Goal: Task Accomplishment & Management: Use online tool/utility

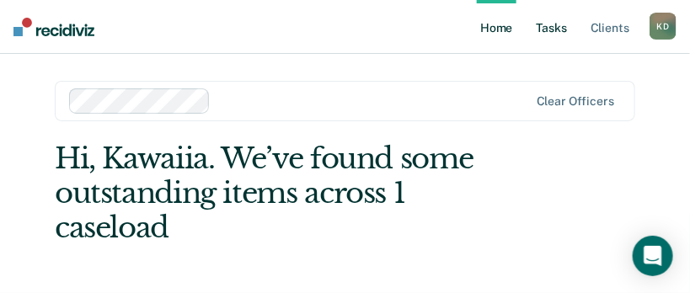
click at [567, 31] on link "Tasks" at bounding box center [552, 27] width 37 height 54
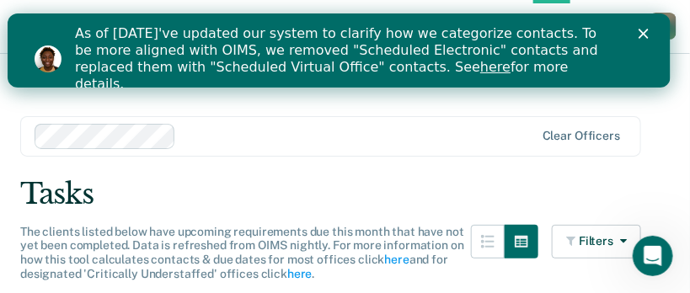
click at [649, 30] on icon "Close" at bounding box center [644, 33] width 10 height 10
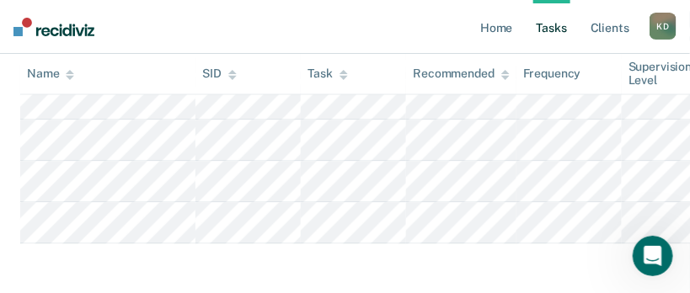
scroll to position [839, 0]
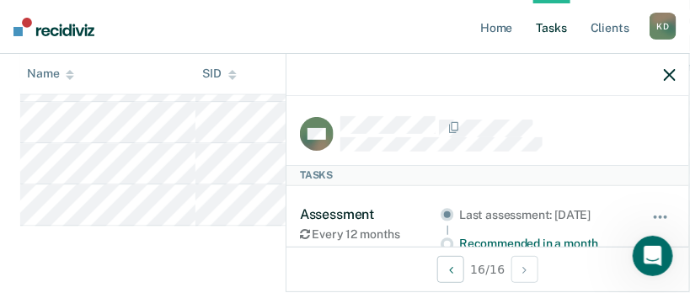
click at [362, 209] on div "Assessment" at bounding box center [370, 215] width 141 height 16
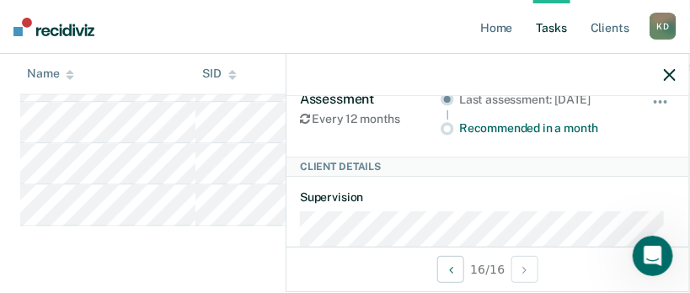
scroll to position [83, 0]
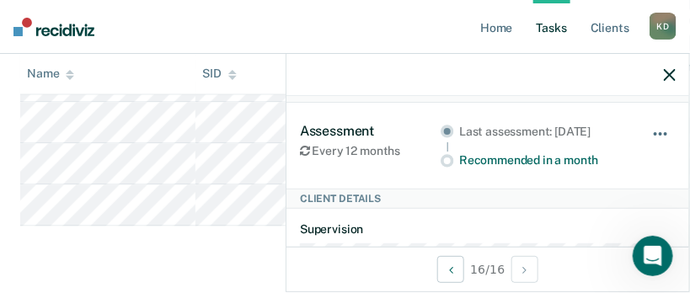
click at [650, 132] on button "button" at bounding box center [661, 142] width 29 height 27
click at [602, 139] on div "Last assessment: Sep 16, 2024" at bounding box center [543, 132] width 169 height 14
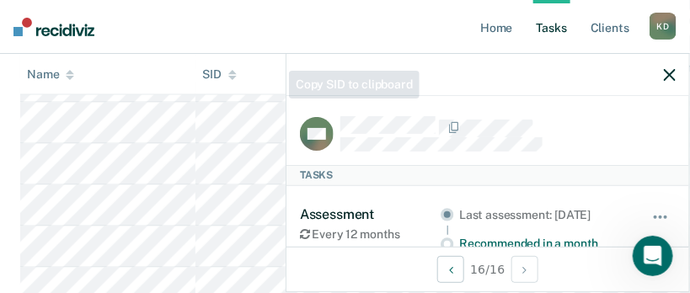
scroll to position [587, 0]
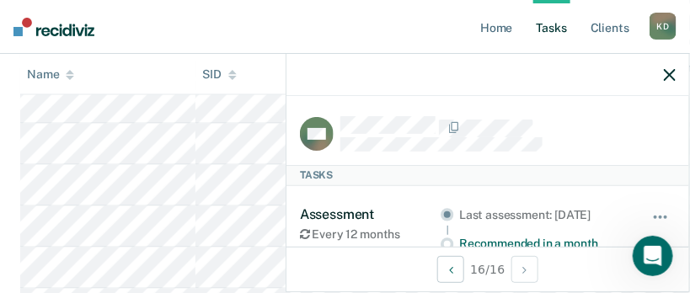
click at [666, 72] on icon "button" at bounding box center [670, 75] width 12 height 12
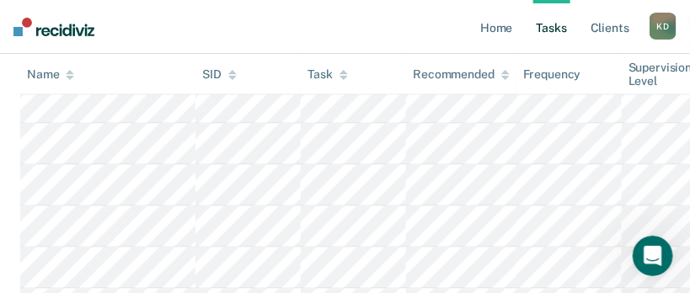
click at [559, 24] on link "Tasks" at bounding box center [552, 27] width 37 height 54
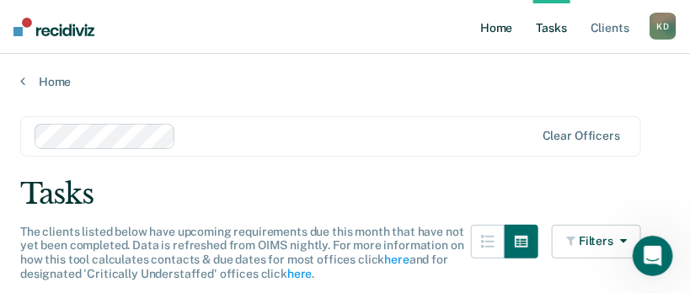
click at [486, 25] on link "Home" at bounding box center [496, 27] width 39 height 54
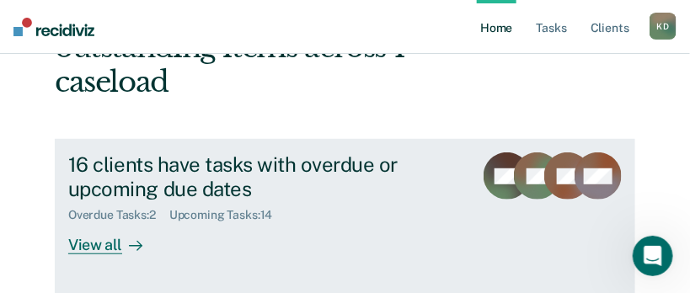
scroll to position [169, 0]
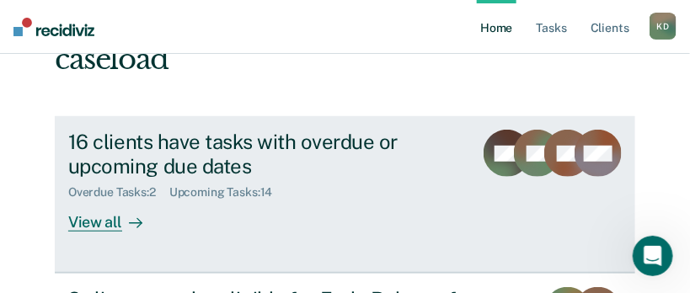
click at [107, 200] on div "View all" at bounding box center [115, 216] width 94 height 33
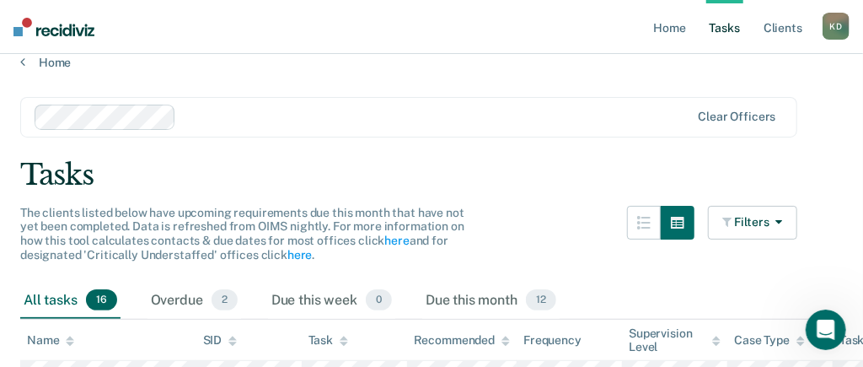
click at [553, 121] on div "Clear officers" at bounding box center [408, 117] width 777 height 40
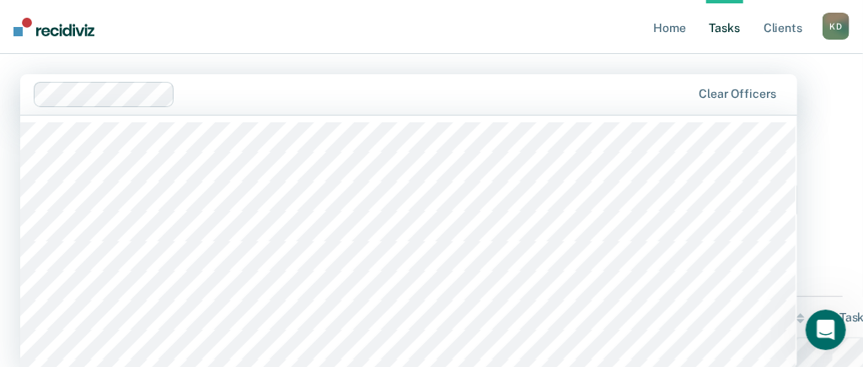
scroll to position [105, 0]
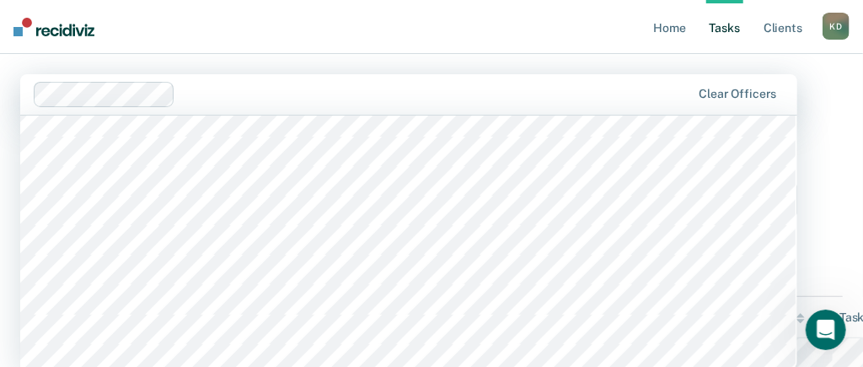
click at [273, 43] on nav "Home Tasks Client s Kawaiia Daughtery K D Profile How it works Log Out" at bounding box center [431, 27] width 863 height 54
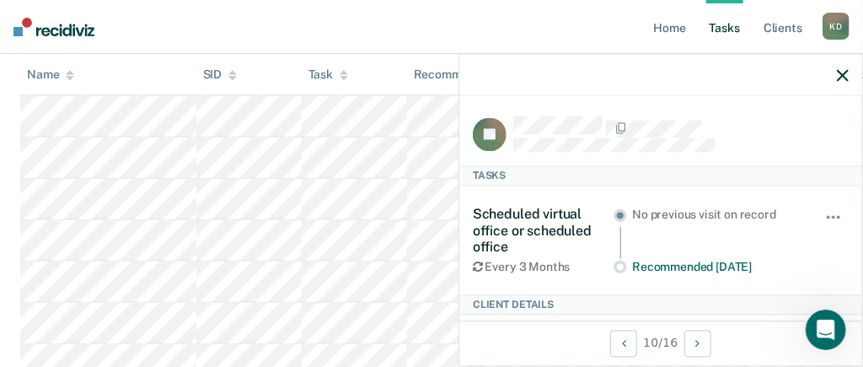
scroll to position [344, 0]
click at [702, 78] on icon "button" at bounding box center [843, 75] width 12 height 12
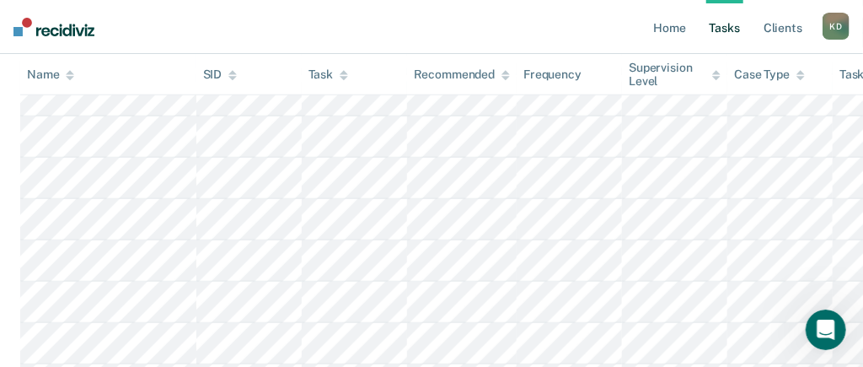
scroll to position [555, 0]
